Goal: Task Accomplishment & Management: Use online tool/utility

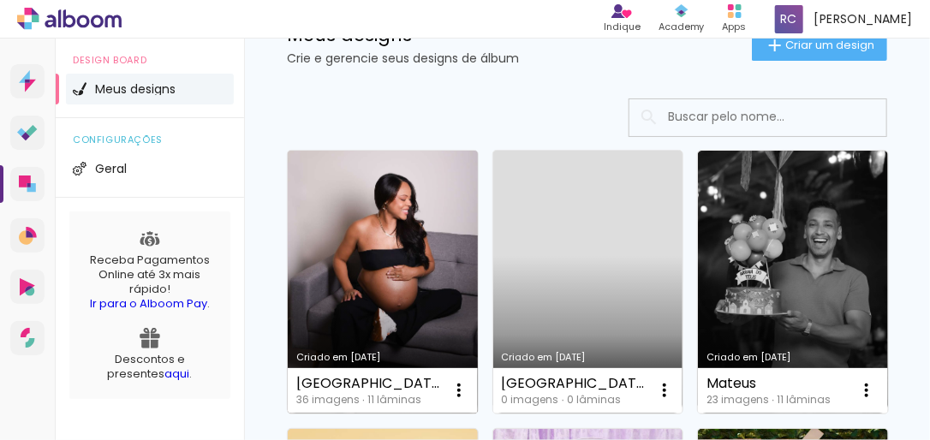
click at [360, 264] on link "Criado em [DATE]" at bounding box center [383, 282] width 190 height 263
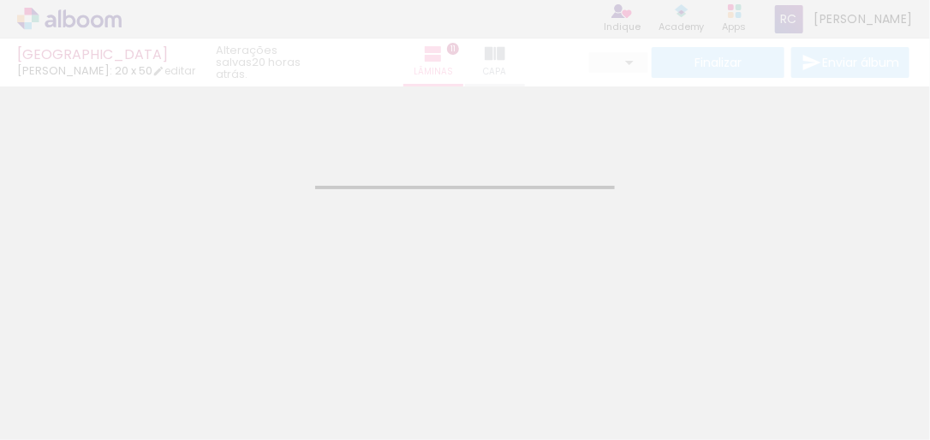
click at [451, 391] on div at bounding box center [458, 382] width 51 height 77
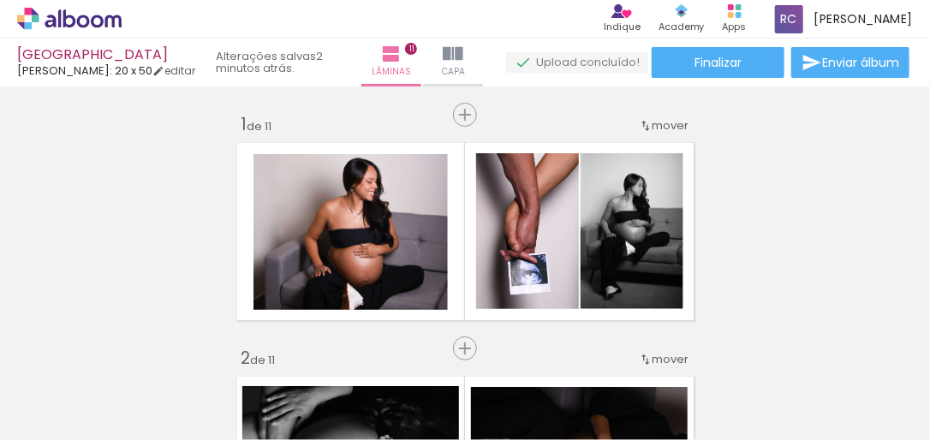
scroll to position [754, 0]
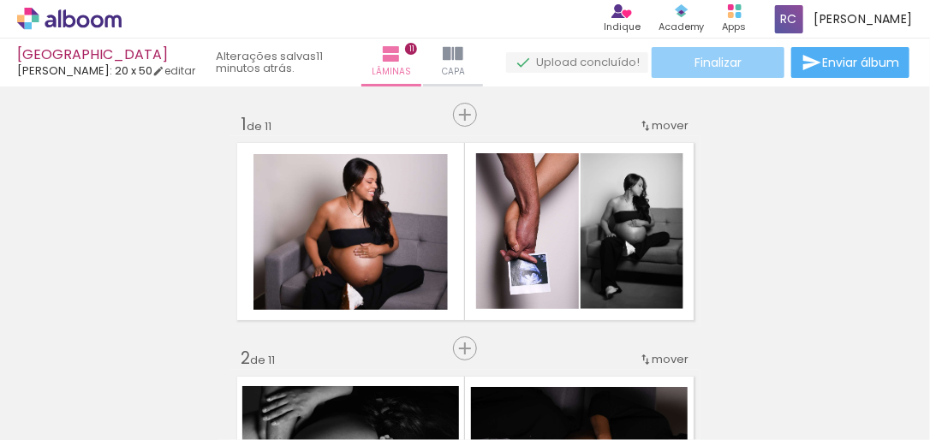
scroll to position [754, 0]
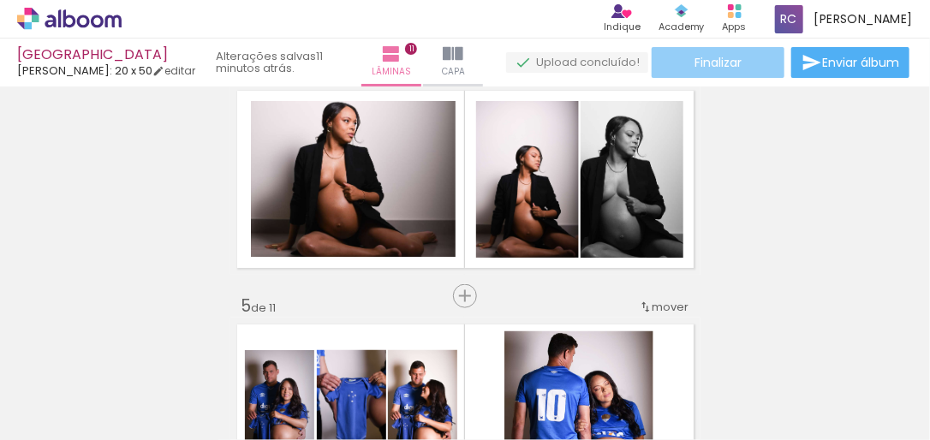
click at [724, 65] on span "Finalizar" at bounding box center [718, 63] width 47 height 12
